Goal: Transaction & Acquisition: Purchase product/service

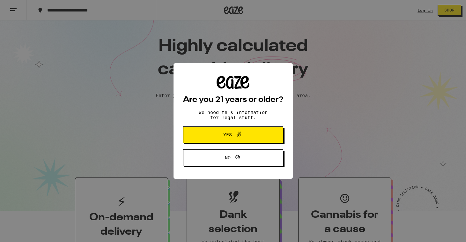
click at [249, 136] on span "Yes" at bounding box center [233, 134] width 48 height 8
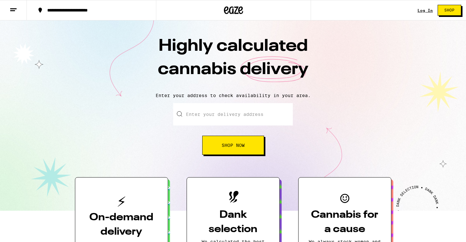
click at [252, 116] on input "Enter your delivery address" at bounding box center [233, 114] width 120 height 22
click at [422, 9] on link "Log In" at bounding box center [424, 10] width 15 height 4
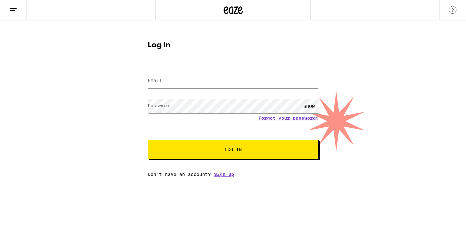
type input "[EMAIL_ADDRESS][DOMAIN_NAME]"
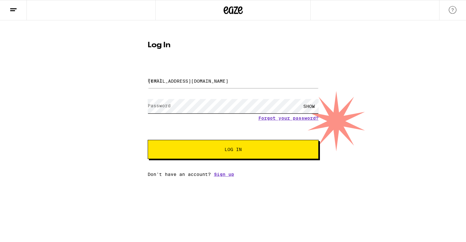
click at [233, 150] on button "Log In" at bounding box center [233, 149] width 171 height 19
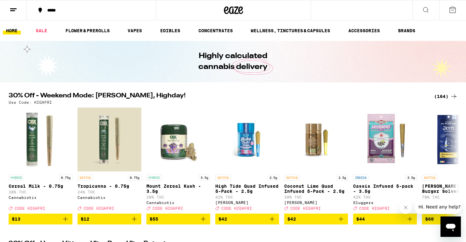
click at [442, 97] on div "(164)" at bounding box center [446, 96] width 24 height 8
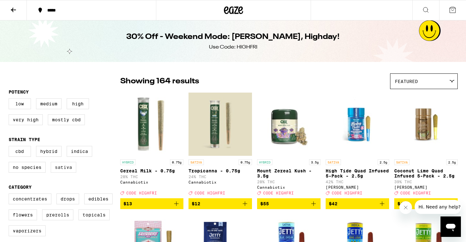
click at [60, 171] on label "Sativa" at bounding box center [64, 167] width 26 height 11
click at [10, 147] on input "Sativa" at bounding box center [10, 147] width 0 height 0
checkbox input "true"
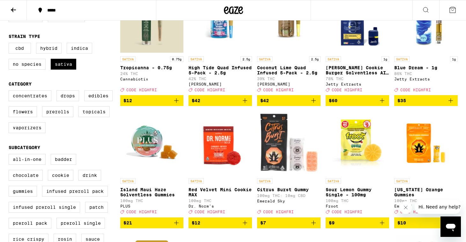
scroll to position [102, 0]
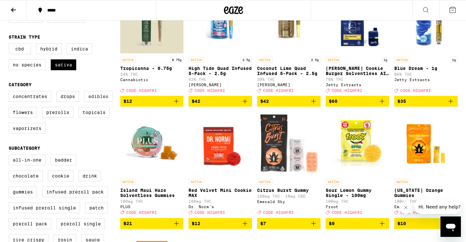
click at [109, 100] on label "Edibles" at bounding box center [98, 96] width 28 height 11
click at [10, 92] on input "Edibles" at bounding box center [10, 92] width 0 height 0
checkbox input "true"
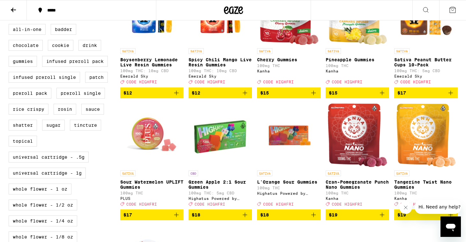
scroll to position [235, 0]
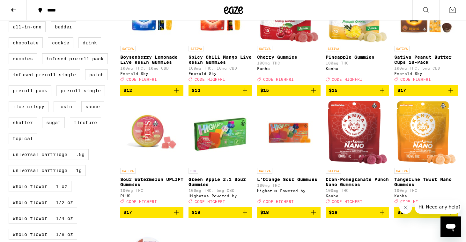
click at [385, 216] on icon "Add to bag" at bounding box center [382, 212] width 8 height 8
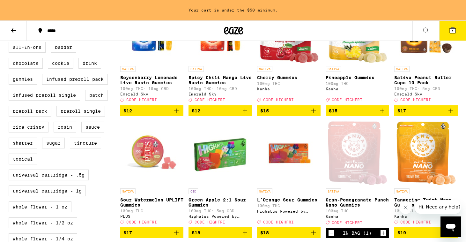
click at [385, 218] on div "Kanha" at bounding box center [356, 216] width 63 height 4
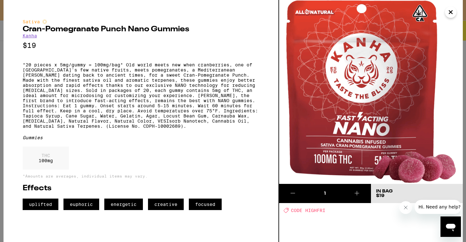
click at [358, 194] on icon at bounding box center [357, 193] width 8 height 8
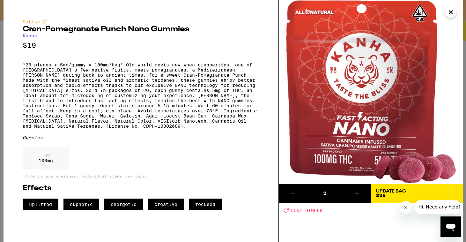
click at [361, 193] on button at bounding box center [356, 193] width 27 height 19
click at [449, 13] on icon "Close" at bounding box center [450, 12] width 3 height 3
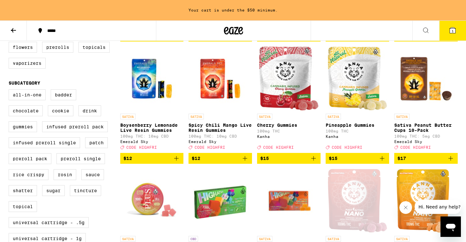
scroll to position [187, 0]
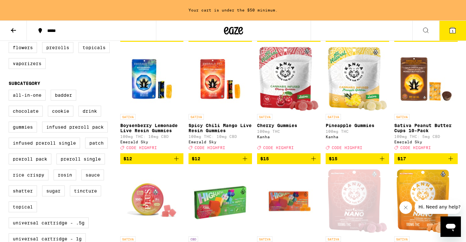
click at [314, 161] on icon "Add to bag" at bounding box center [313, 158] width 4 height 4
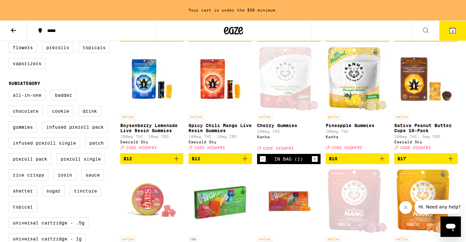
click at [314, 163] on icon "Increment" at bounding box center [315, 159] width 6 height 8
click at [451, 32] on icon at bounding box center [452, 30] width 6 height 6
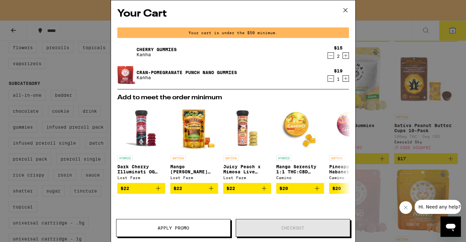
click at [185, 226] on span "Apply Promo" at bounding box center [173, 227] width 32 height 4
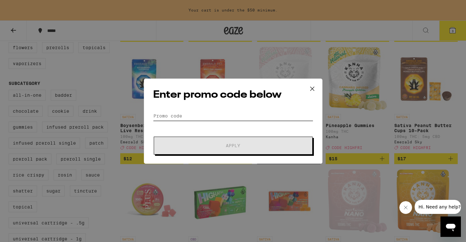
click at [217, 115] on input "Promo Code" at bounding box center [233, 116] width 160 height 10
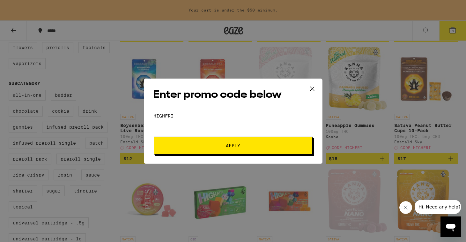
type input "highfri"
click at [236, 144] on span "Apply" at bounding box center [233, 145] width 14 height 4
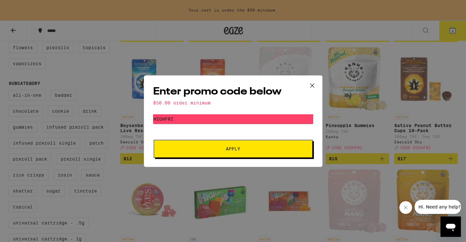
click at [235, 150] on span "Apply" at bounding box center [233, 148] width 14 height 4
click at [312, 84] on icon at bounding box center [312, 85] width 4 height 4
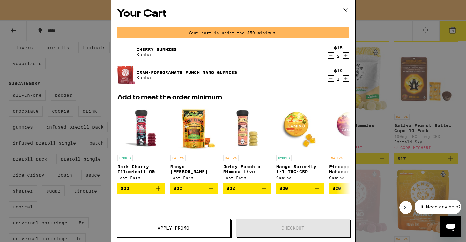
click at [345, 79] on icon "Increment" at bounding box center [346, 79] width 6 height 8
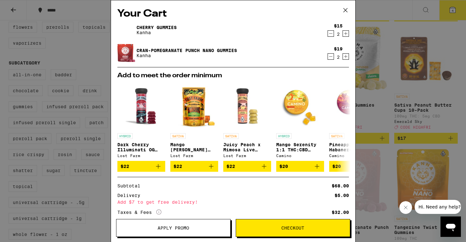
click at [346, 58] on icon "Increment" at bounding box center [346, 57] width 6 height 8
click at [252, 224] on button "Checkout" at bounding box center [293, 228] width 114 height 18
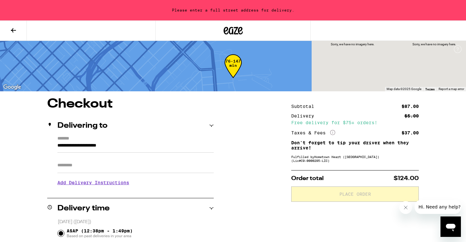
click at [165, 151] on input "**********" at bounding box center [135, 147] width 156 height 11
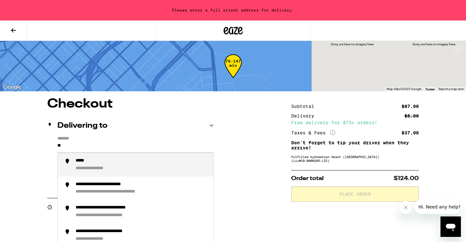
type input "*"
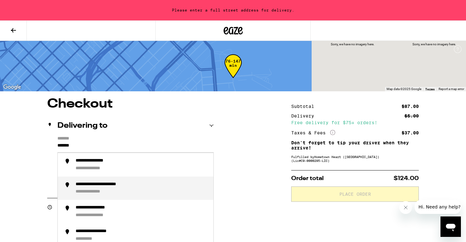
click at [153, 189] on div "**********" at bounding box center [142, 187] width 133 height 13
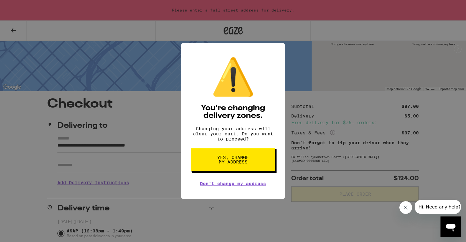
click at [230, 161] on span "Yes, change my address" at bounding box center [232, 159] width 33 height 9
type input "**********"
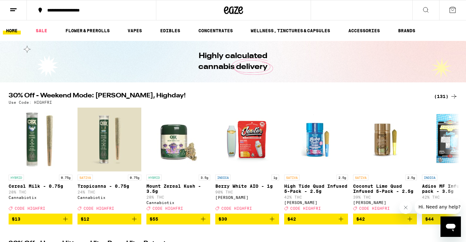
click at [444, 96] on div "(131)" at bounding box center [446, 96] width 24 height 8
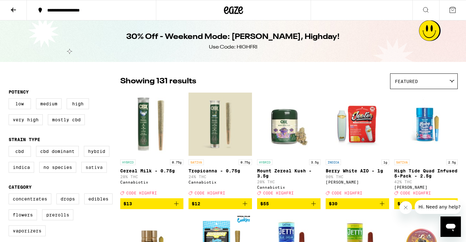
click at [98, 172] on label "Sativa" at bounding box center [94, 167] width 26 height 11
click at [10, 147] on input "Sativa" at bounding box center [10, 147] width 0 height 0
checkbox input "true"
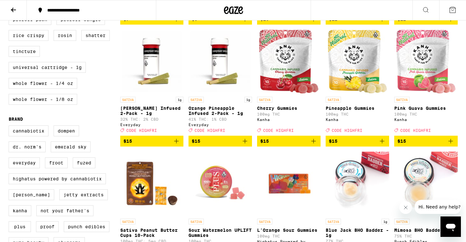
scroll to position [307, 0]
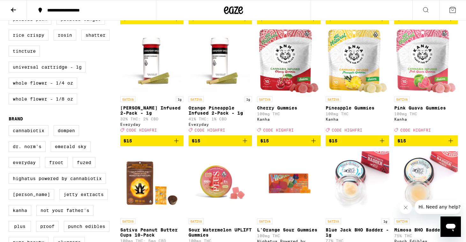
click at [449, 144] on icon "Add to bag" at bounding box center [451, 141] width 8 height 8
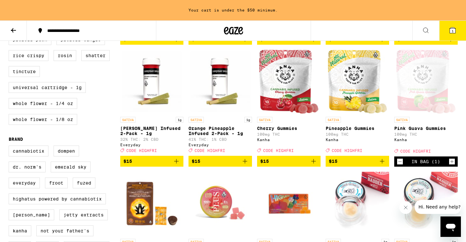
click at [453, 165] on icon "Increment" at bounding box center [452, 161] width 6 height 8
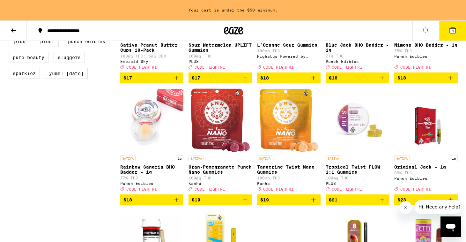
scroll to position [512, 0]
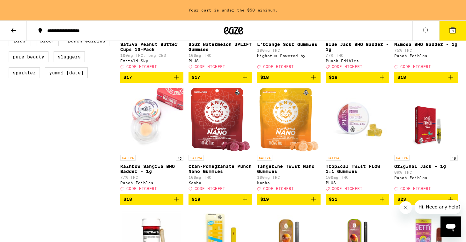
click at [245, 201] on icon "Add to bag" at bounding box center [245, 199] width 4 height 4
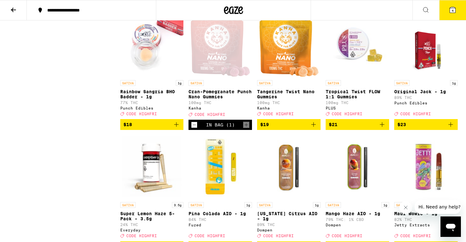
scroll to position [568, 0]
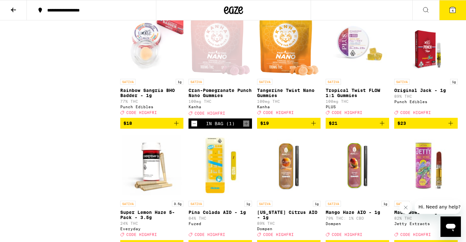
click at [315, 125] on icon "Add to bag" at bounding box center [313, 123] width 4 height 4
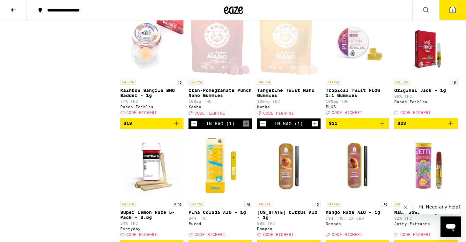
click at [453, 10] on span "5" at bounding box center [452, 11] width 2 height 4
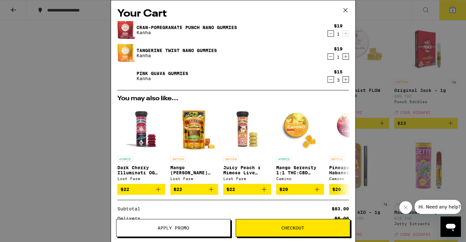
click at [172, 225] on span "Apply Promo" at bounding box center [173, 227] width 32 height 4
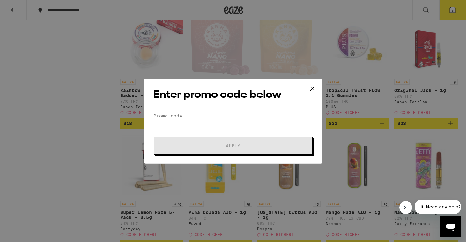
click at [194, 117] on input "Promo Code" at bounding box center [233, 116] width 160 height 10
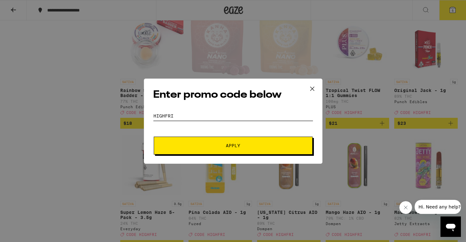
type input "highfri"
click at [241, 143] on span "Apply" at bounding box center [233, 145] width 115 height 4
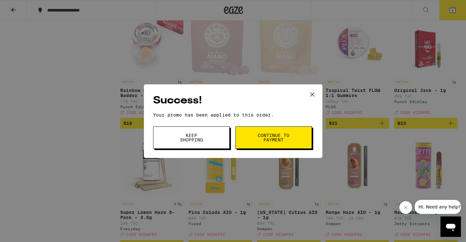
click at [258, 140] on span "Continue to payment" at bounding box center [273, 137] width 33 height 9
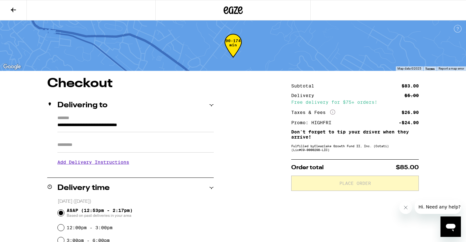
scroll to position [9, 0]
